Goal: Task Accomplishment & Management: Manage account settings

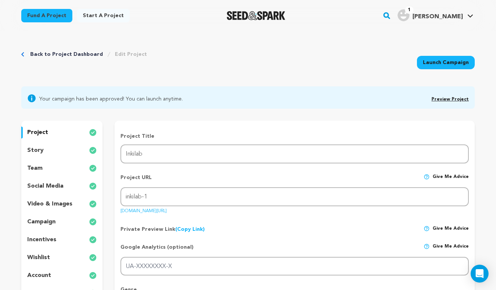
scroll to position [3, 0]
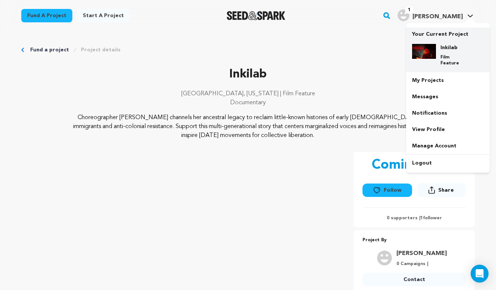
click at [444, 56] on p "Film Feature" at bounding box center [453, 60] width 27 height 12
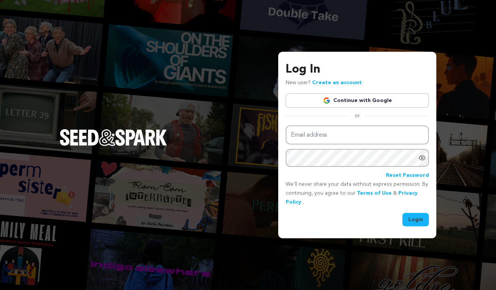
click at [391, 100] on link "Continue with Google" at bounding box center [357, 101] width 143 height 14
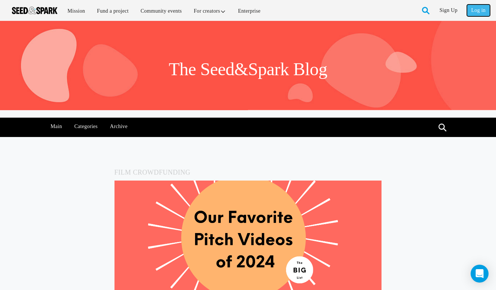
click at [476, 12] on link "Log in" at bounding box center [478, 10] width 23 height 12
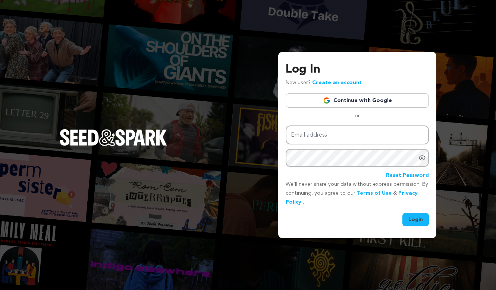
click at [345, 101] on link "Continue with Google" at bounding box center [357, 101] width 143 height 14
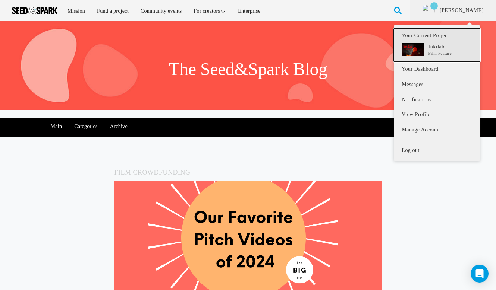
click at [439, 44] on p "Inkilab" at bounding box center [450, 46] width 44 height 7
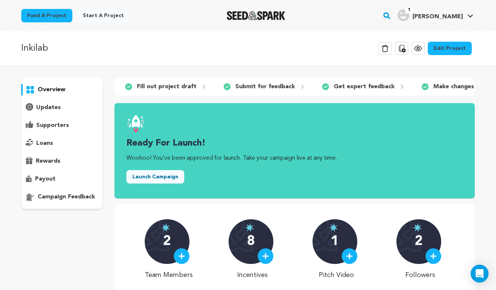
click at [446, 52] on link "Edit Project" at bounding box center [450, 48] width 44 height 13
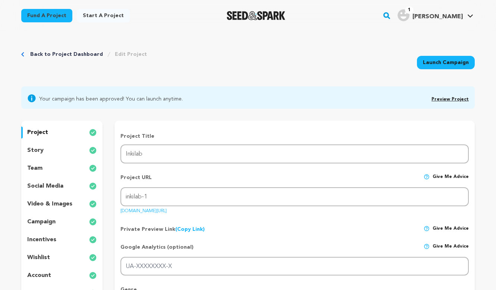
click at [444, 100] on link "Preview Project" at bounding box center [449, 99] width 37 height 4
click at [435, 63] on link "Launch Campaign" at bounding box center [446, 62] width 58 height 13
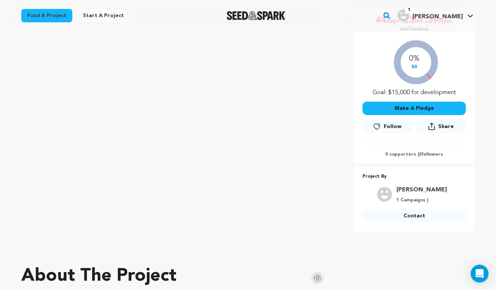
scroll to position [144, 0]
click at [437, 120] on button "Share" at bounding box center [440, 126] width 49 height 14
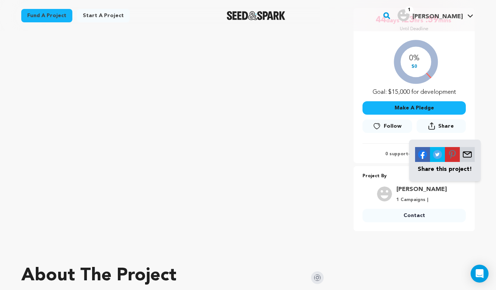
click at [424, 154] on img at bounding box center [422, 154] width 15 height 15
